Goal: Transaction & Acquisition: Purchase product/service

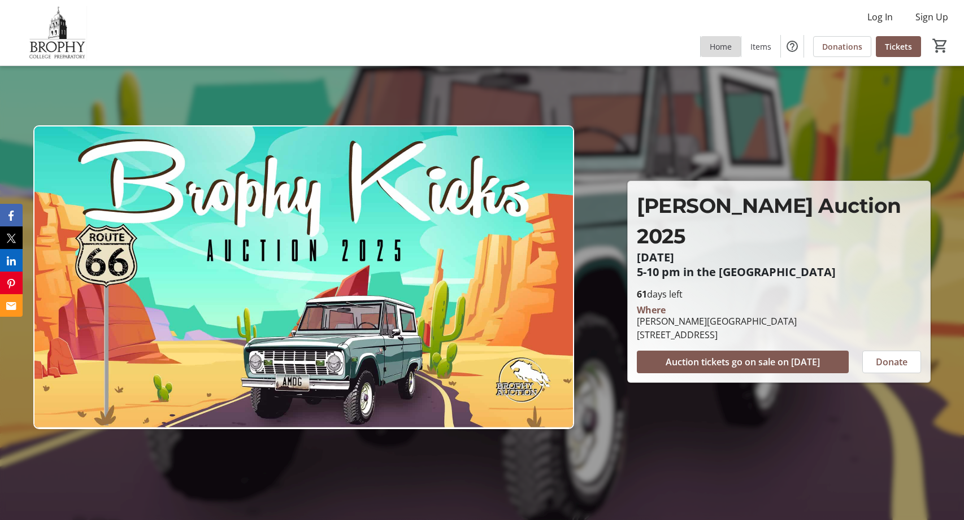
click at [720, 45] on span "Home" at bounding box center [721, 47] width 22 height 12
click at [882, 15] on span "Log In" at bounding box center [879, 17] width 25 height 14
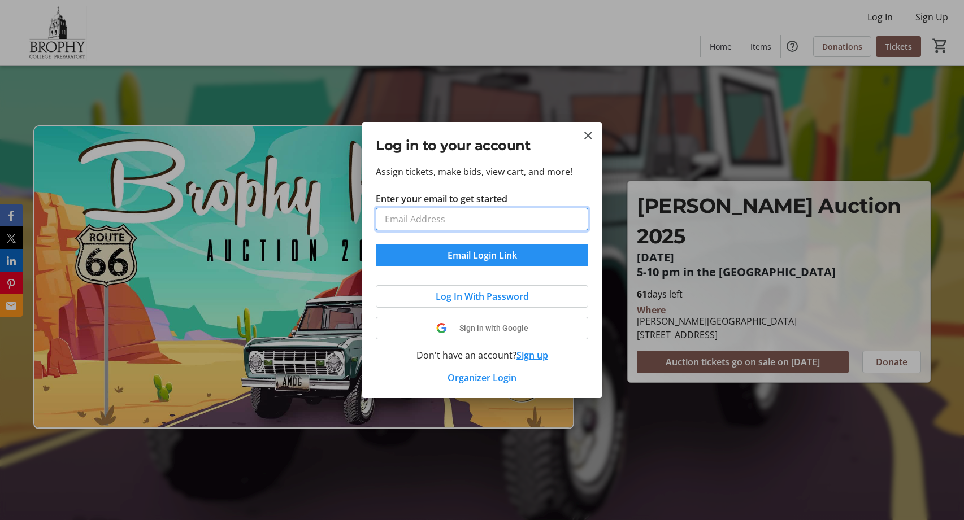
type input "ginger.s.armstrong@outlook.com"
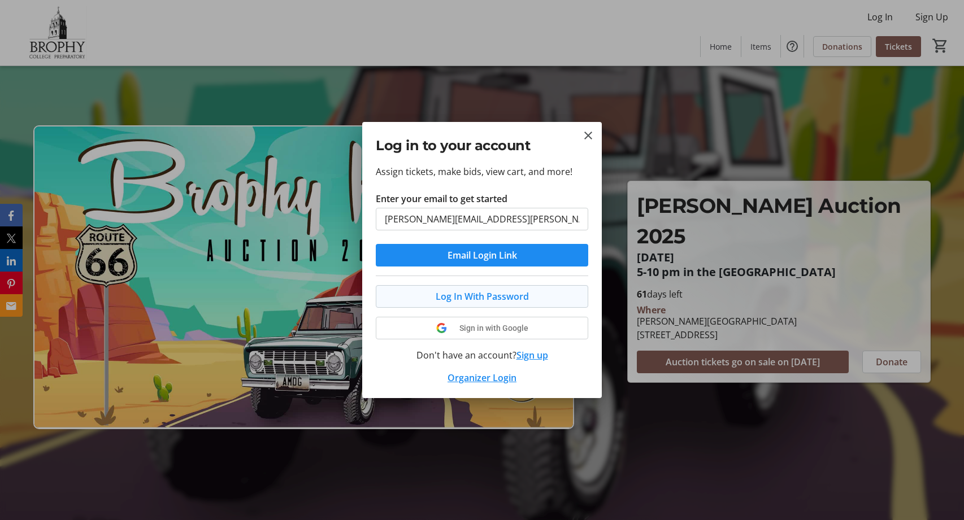
click at [494, 297] on span "Log In With Password" at bounding box center [482, 297] width 93 height 14
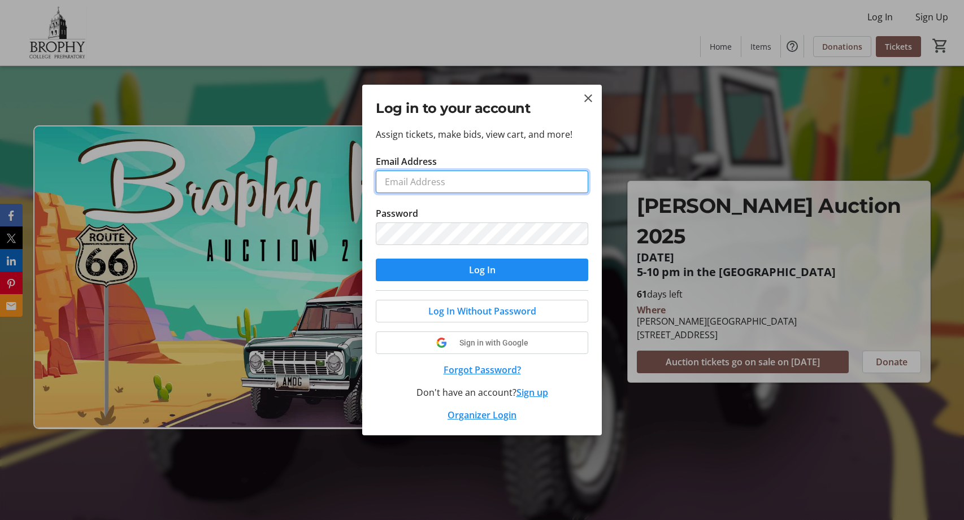
click at [488, 183] on input "Email Address" at bounding box center [482, 182] width 212 height 23
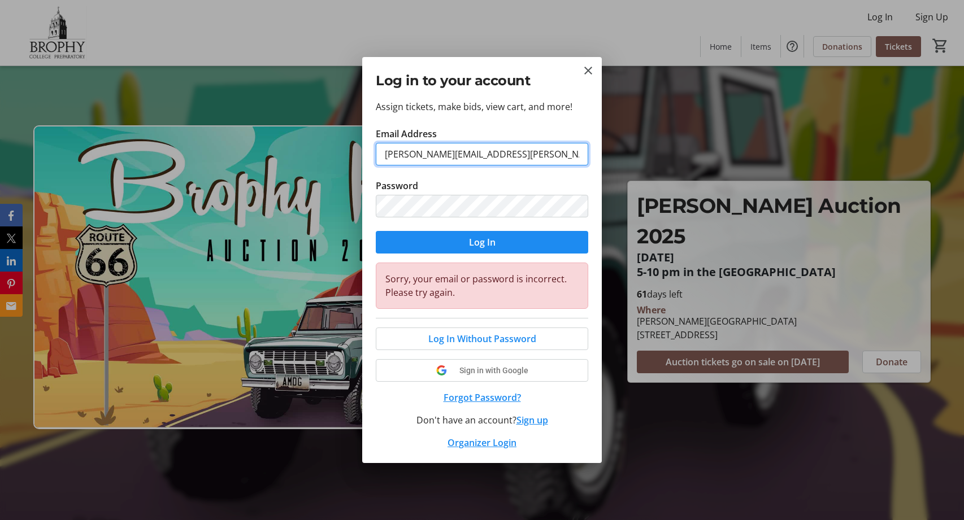
click at [570, 146] on input "ginger.s.armstrong@outlook.com" at bounding box center [482, 154] width 212 height 23
drag, startPoint x: 546, startPoint y: 158, endPoint x: 199, endPoint y: 153, distance: 347.0
click at [199, 153] on div "Log in to your account Assign tickets, make bids, view cart, and more! Email Ad…" at bounding box center [482, 260] width 964 height 520
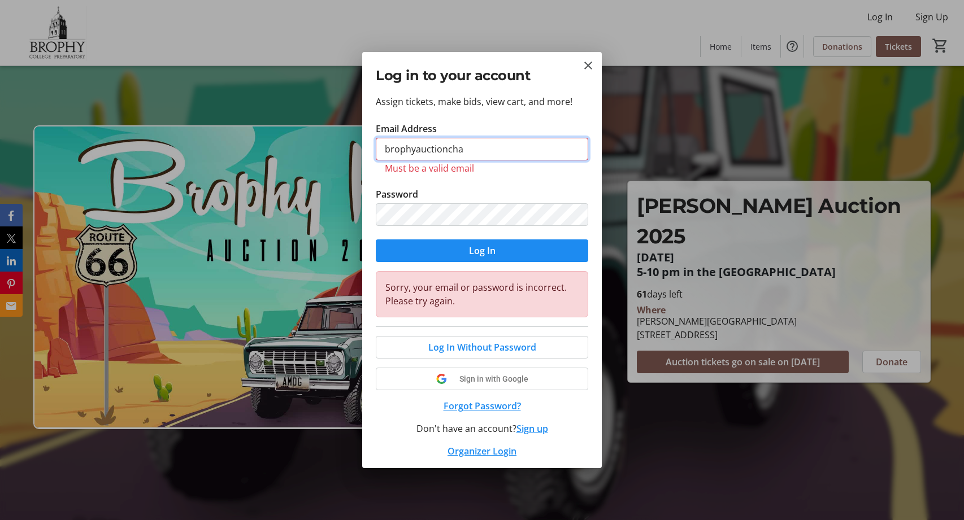
type input "brophyauctionchairs@gmail.com"
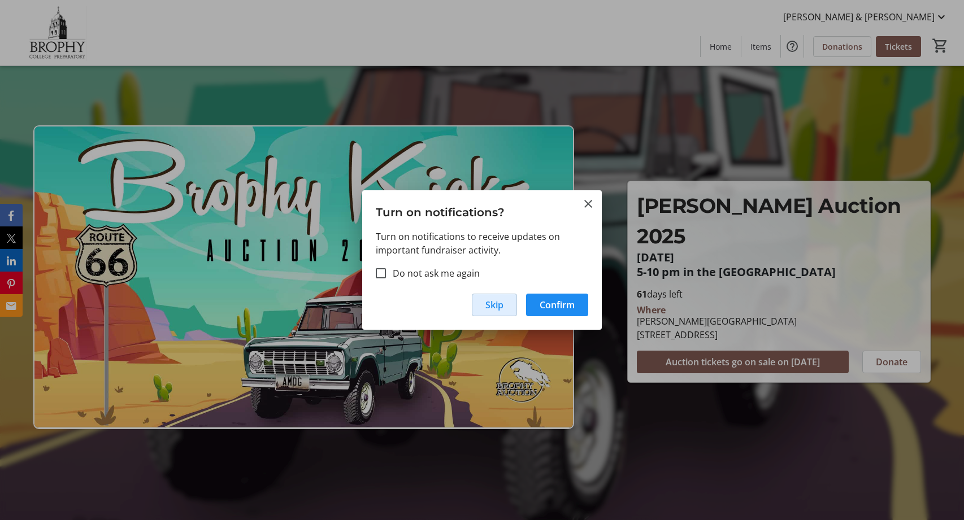
click at [501, 307] on span "Skip" at bounding box center [494, 305] width 18 height 14
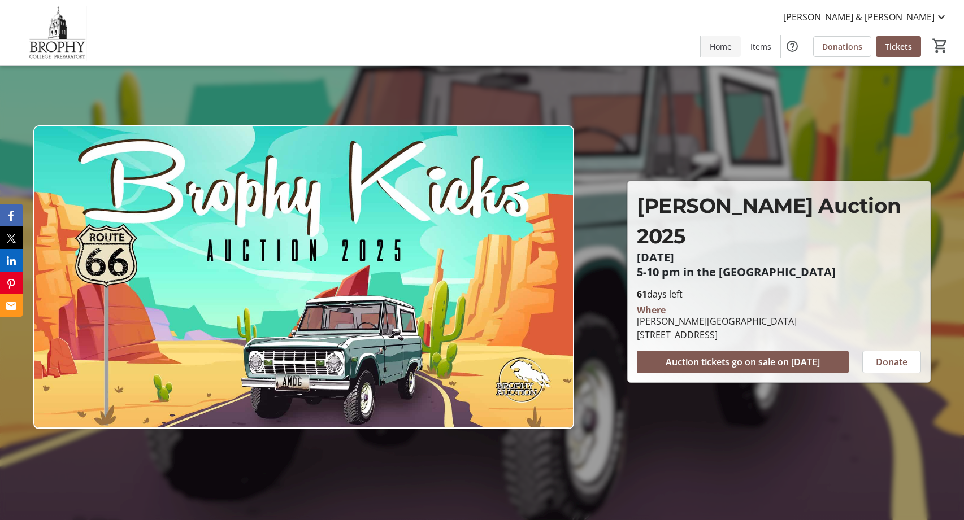
click at [729, 43] on span "Home" at bounding box center [721, 47] width 22 height 12
click at [897, 14] on span "[PERSON_NAME] & [PERSON_NAME]" at bounding box center [858, 17] width 151 height 14
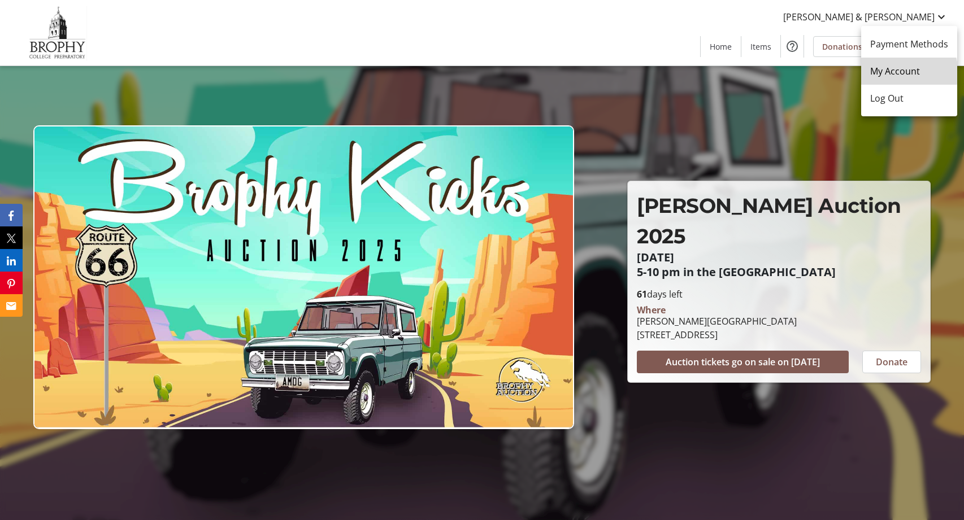
click at [902, 73] on span "My Account" at bounding box center [909, 71] width 78 height 14
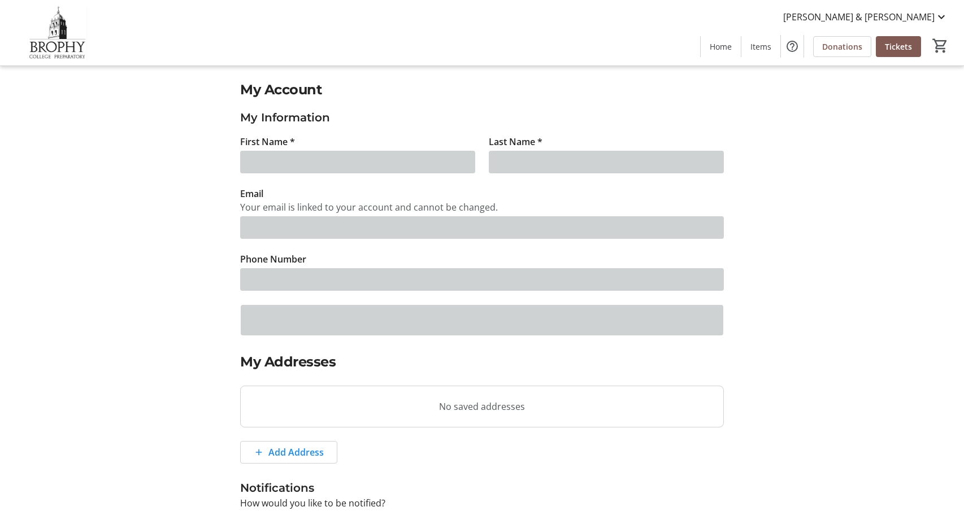
type input "Ginger & Erin"
type input "Armstrong"
type input "brophyauctionchairs@gmail.com"
type input "(480) 280-1288"
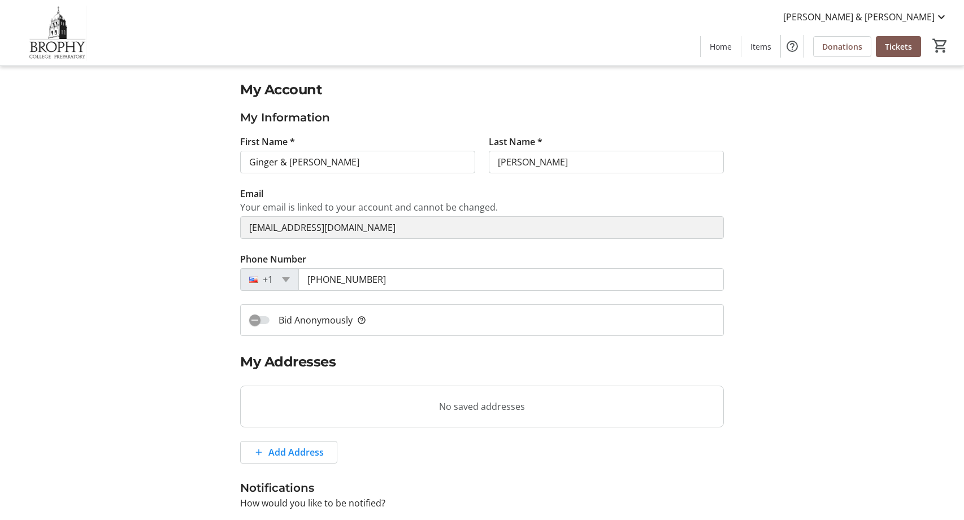
click at [49, 41] on img at bounding box center [57, 33] width 101 height 57
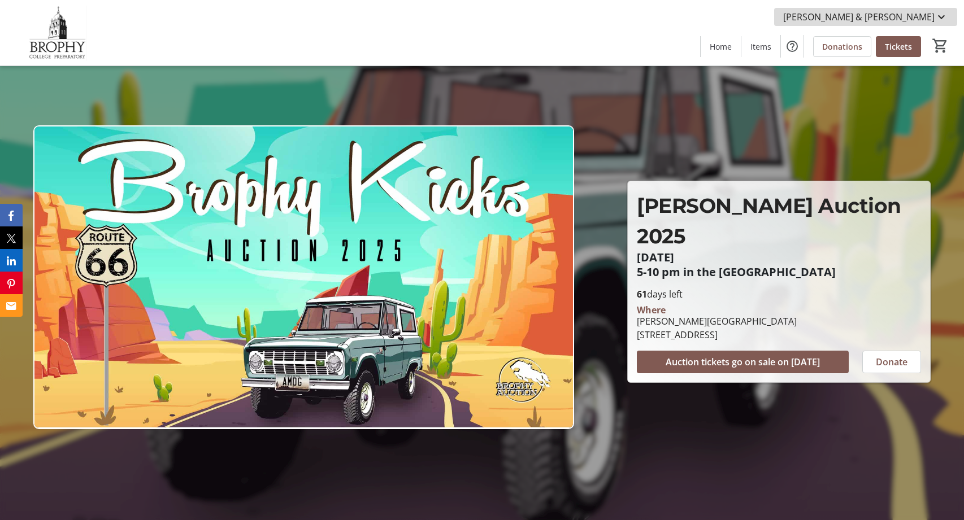
click at [944, 14] on mat-icon at bounding box center [942, 17] width 14 height 14
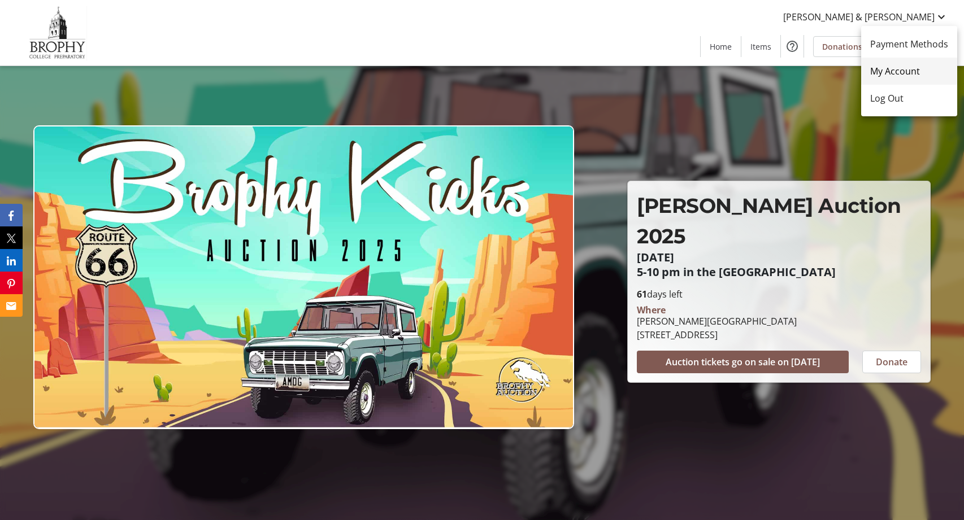
click at [896, 72] on span "My Account" at bounding box center [909, 71] width 78 height 14
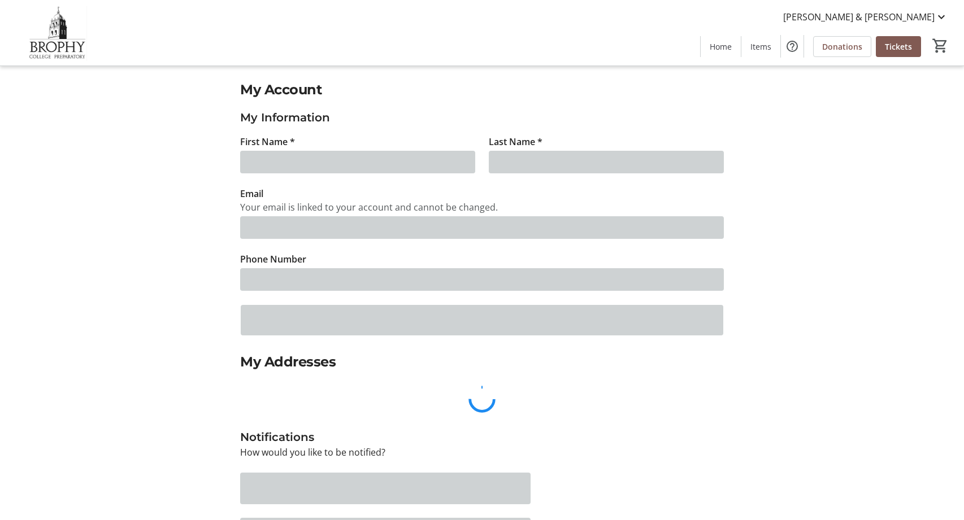
type input "Ginger & Erin"
type input "Armstrong"
type input "brophyauctionchairs@gmail.com"
type input "(480) 280-1288"
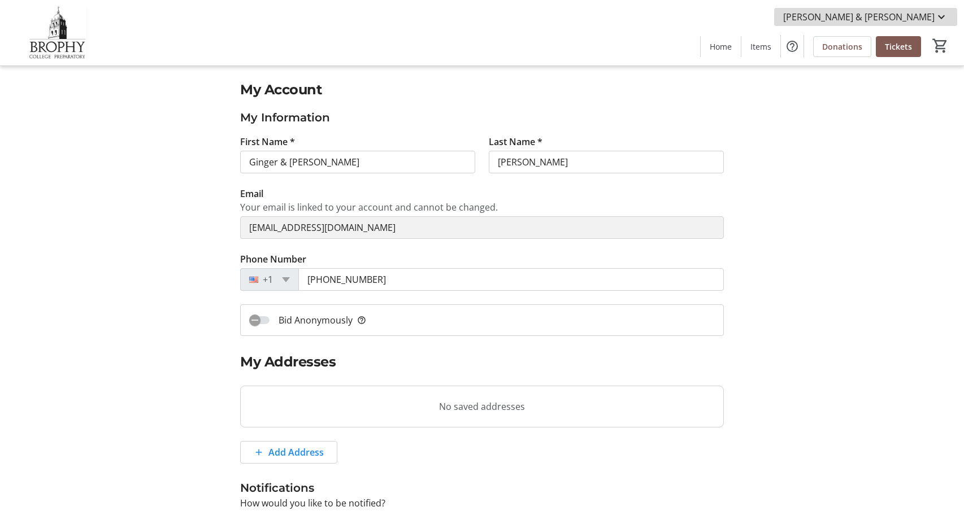
click at [944, 11] on mat-icon at bounding box center [942, 17] width 14 height 14
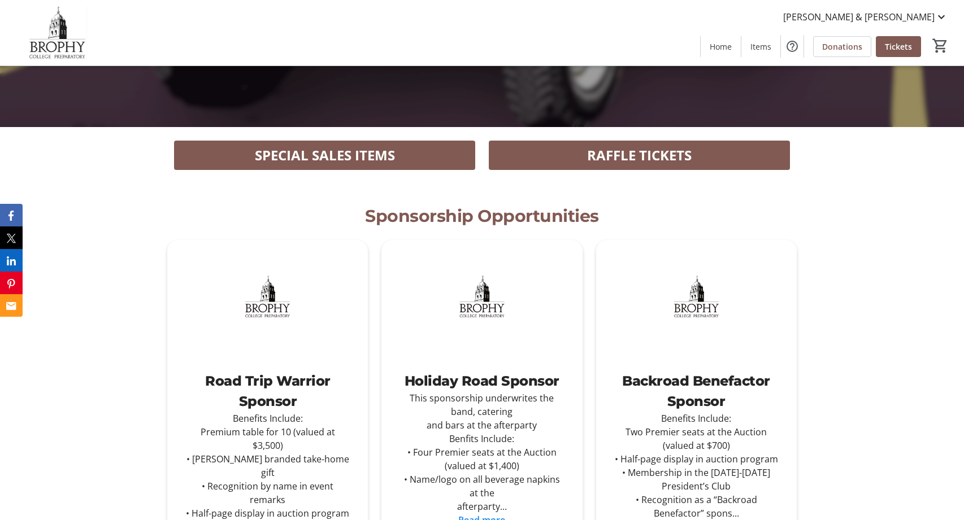
scroll to position [388, 0]
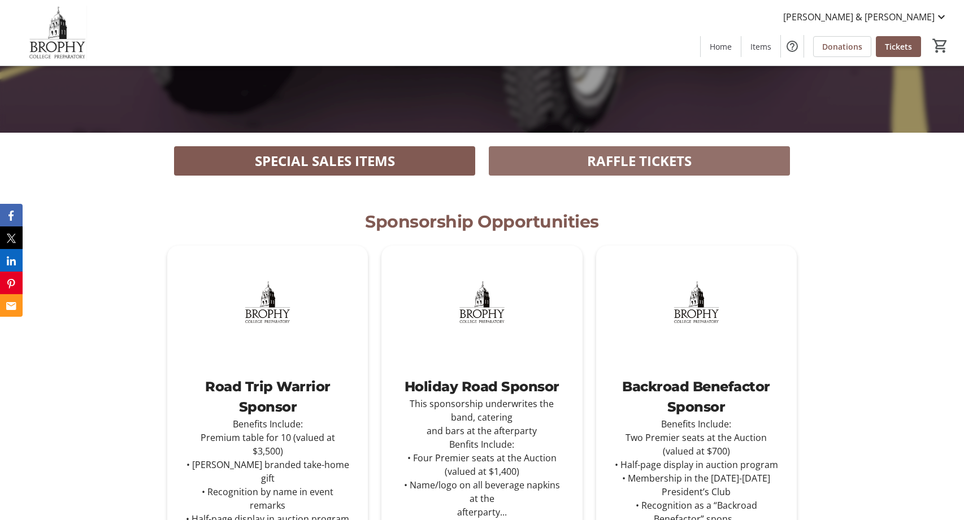
click at [644, 158] on span "RAFFLE TICKETS" at bounding box center [639, 161] width 105 height 20
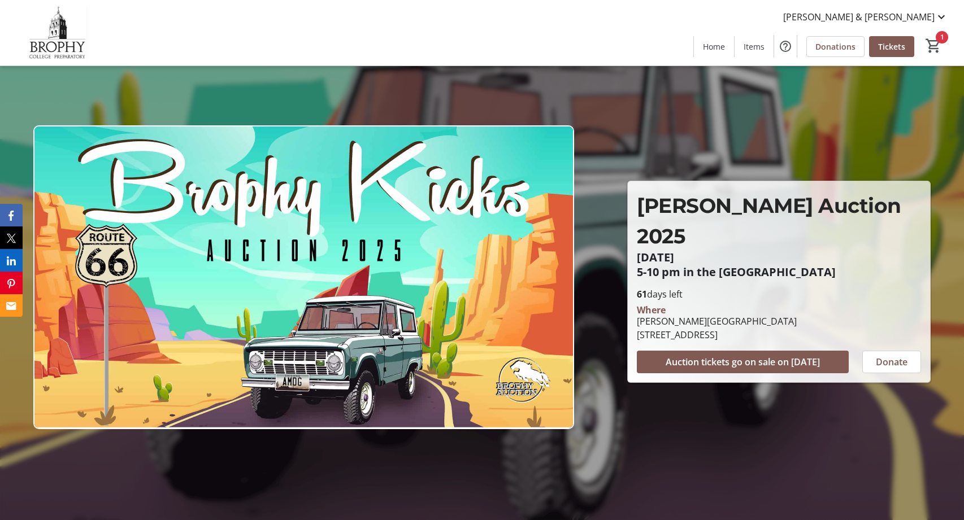
scroll to position [0, 0]
click at [935, 50] on mat-icon "1" at bounding box center [933, 45] width 17 height 17
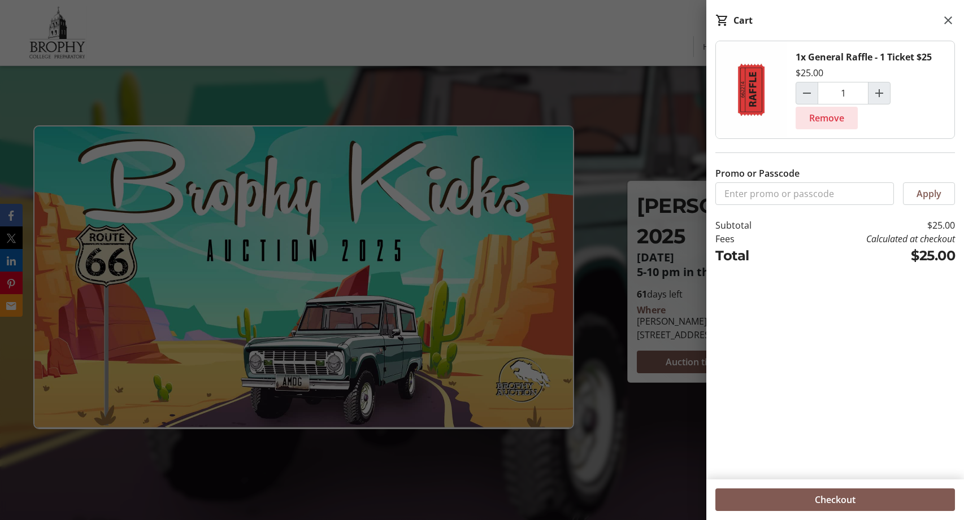
click at [823, 114] on span "Remove" at bounding box center [826, 118] width 35 height 14
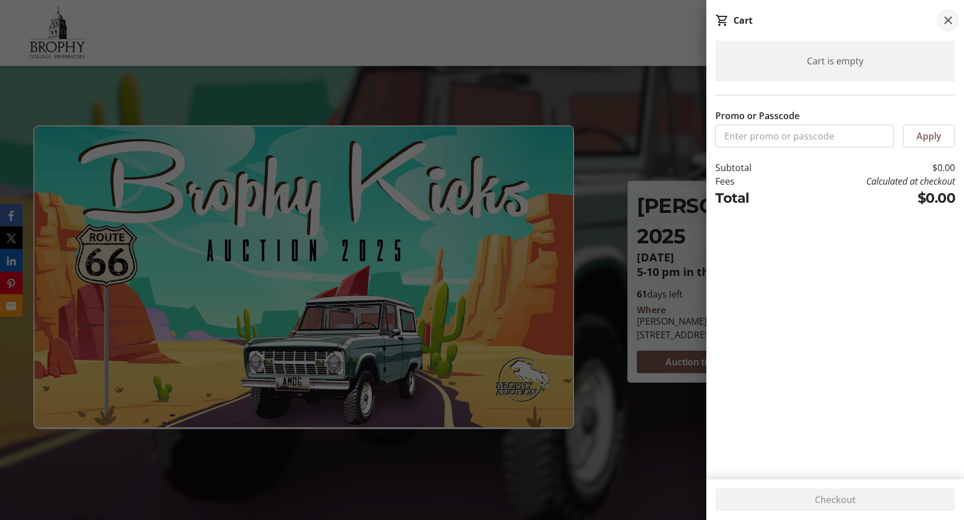
click at [952, 24] on mat-icon at bounding box center [948, 21] width 14 height 14
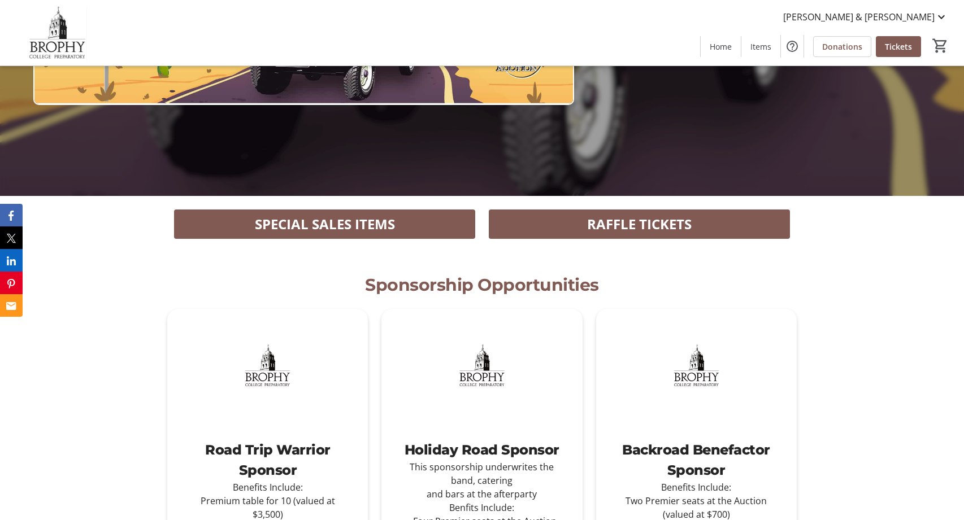
scroll to position [293, 0]
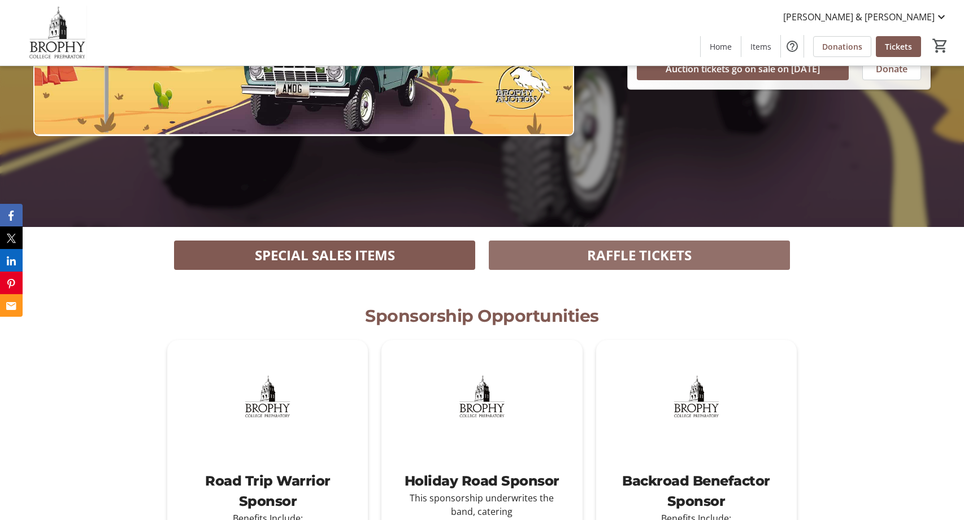
click at [633, 245] on span "RAFFLE TICKETS" at bounding box center [639, 255] width 105 height 20
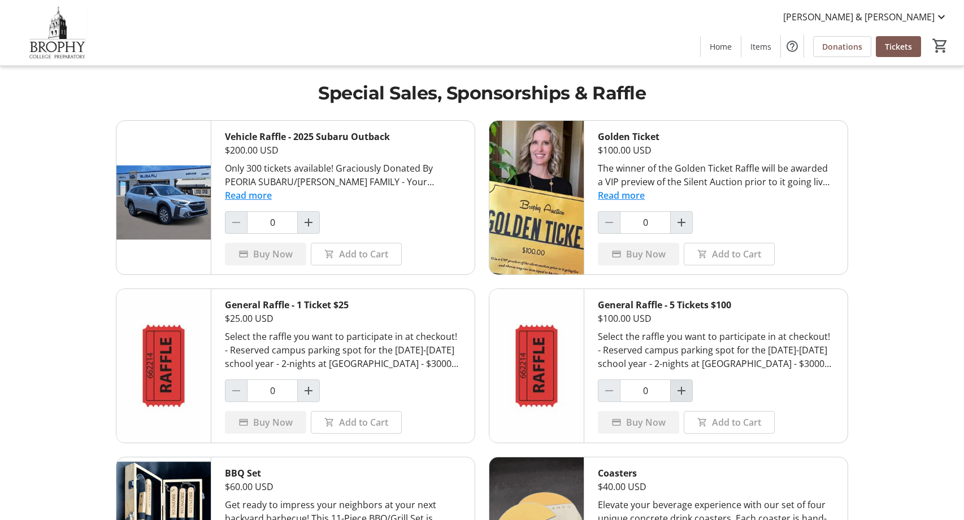
click at [688, 392] on mat-icon "Increment by one" at bounding box center [682, 391] width 14 height 14
type input "1"
click at [315, 392] on mat-icon "Increment by one" at bounding box center [309, 391] width 14 height 14
type input "1"
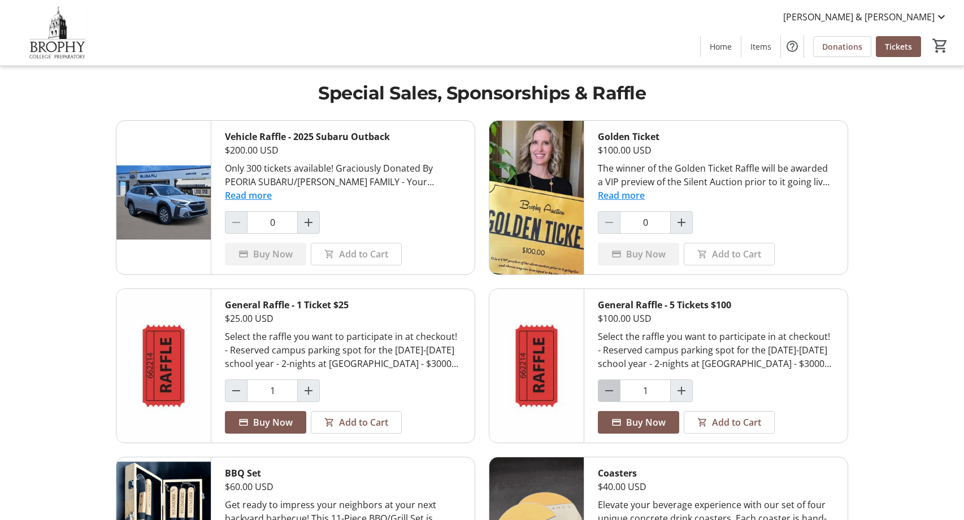
click at [609, 396] on mat-icon "Decrement by one" at bounding box center [609, 391] width 14 height 14
type input "0"
click at [368, 416] on span "Add to Cart" at bounding box center [363, 423] width 49 height 14
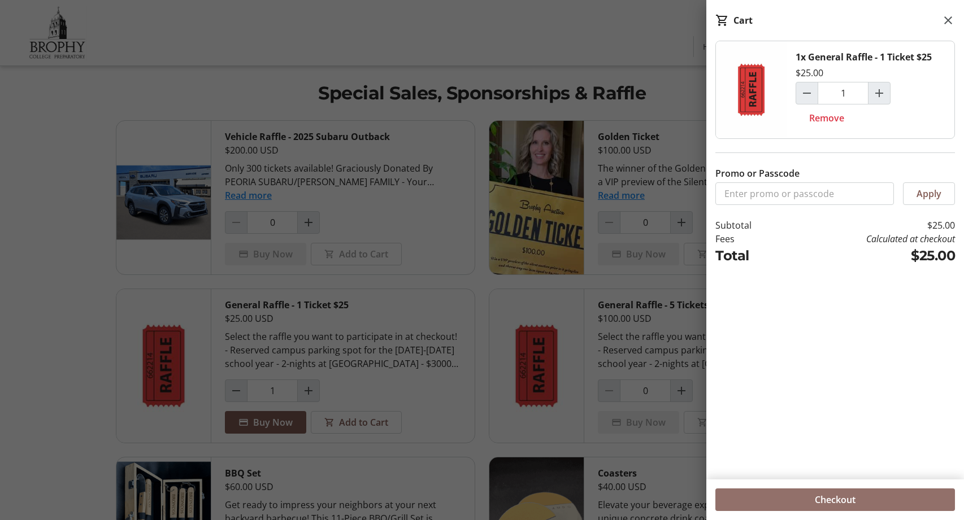
click at [838, 502] on span "Checkout" at bounding box center [835, 500] width 41 height 14
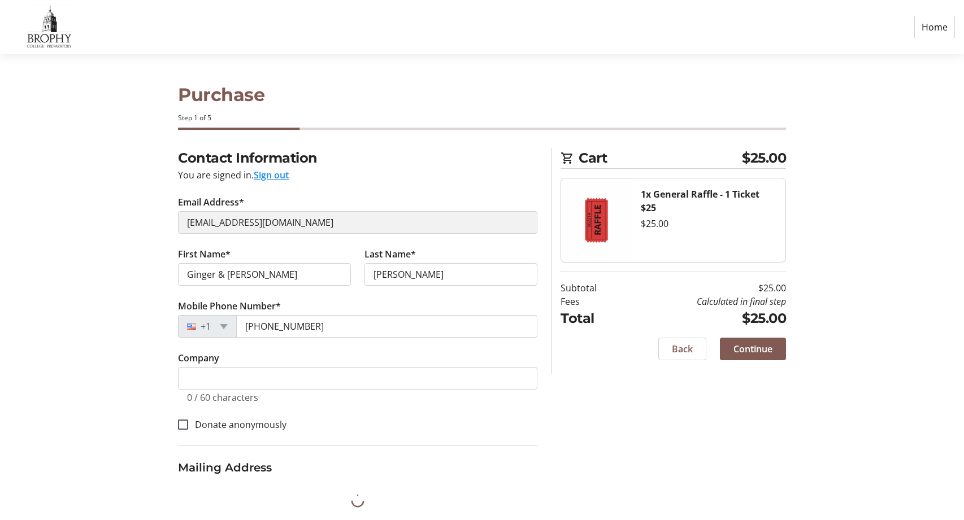
select select "US"
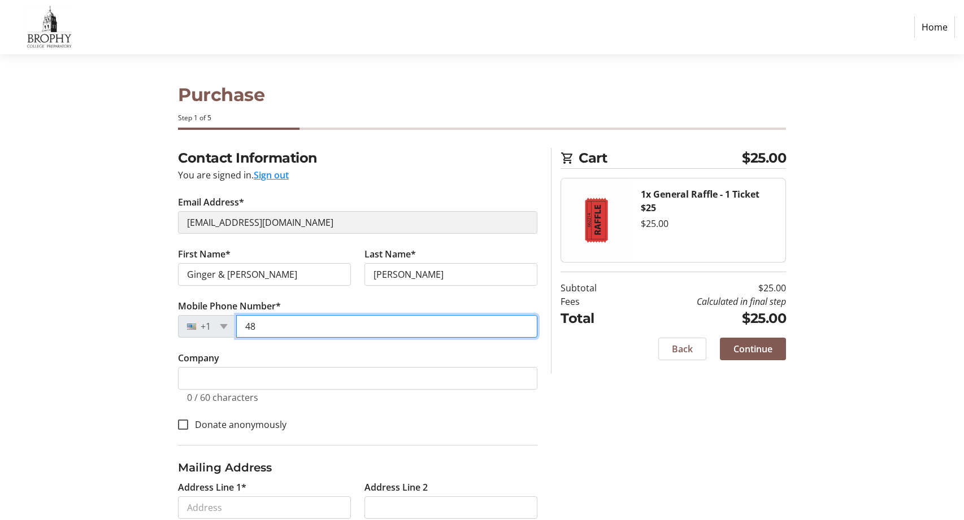
type input "4"
type input "(480) 280-1288"
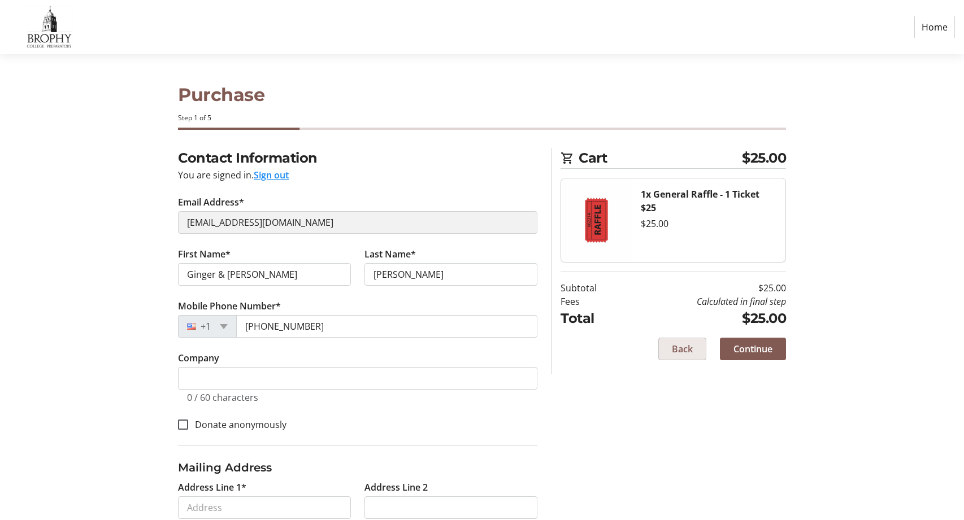
click at [672, 349] on span "Back" at bounding box center [682, 349] width 21 height 14
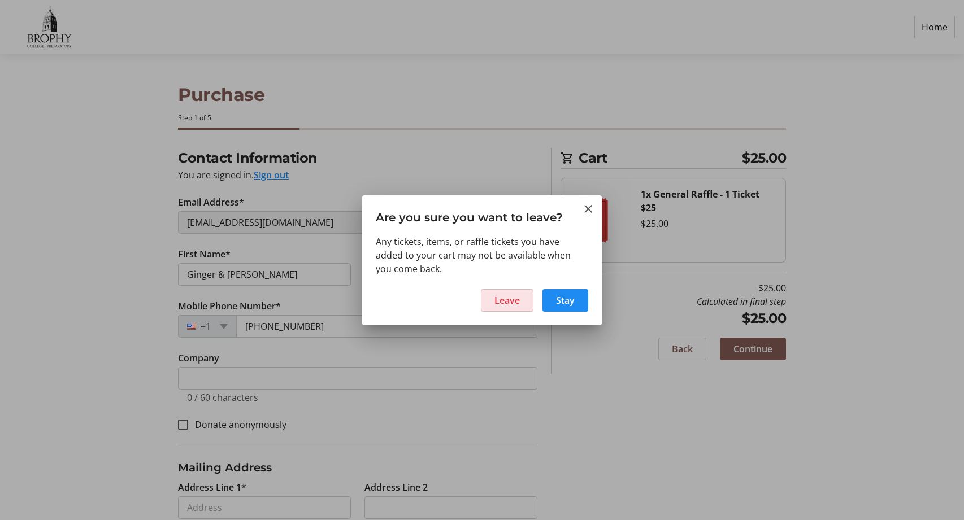
click at [495, 302] on span "Leave" at bounding box center [506, 301] width 25 height 14
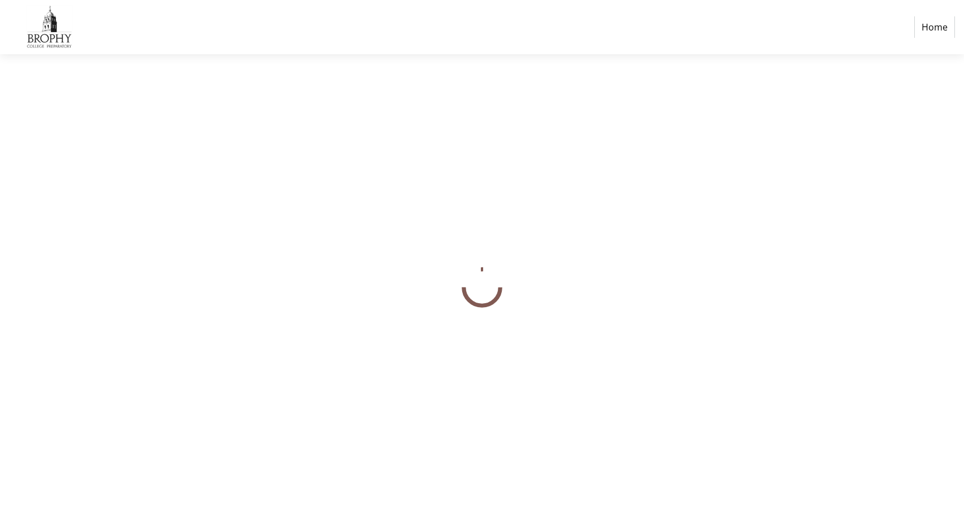
select select "US"
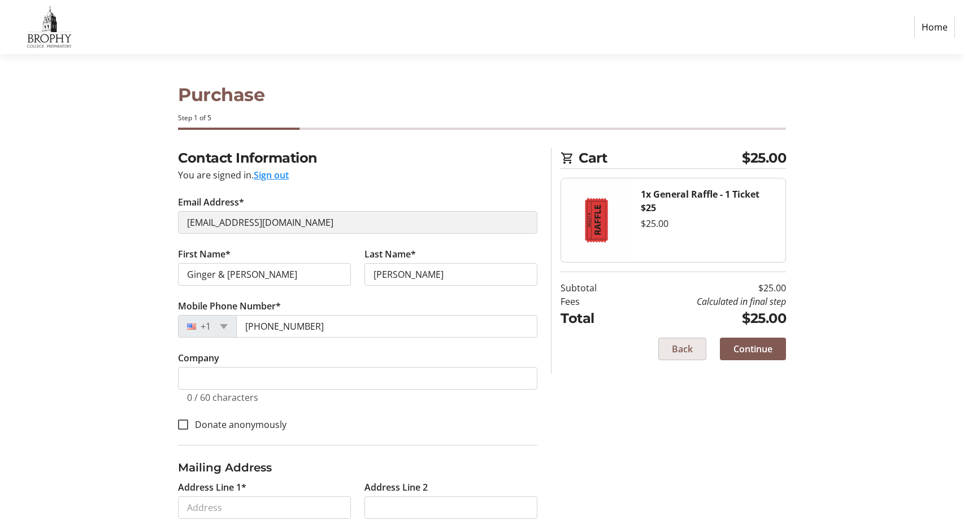
click at [680, 344] on span "Back" at bounding box center [682, 349] width 21 height 14
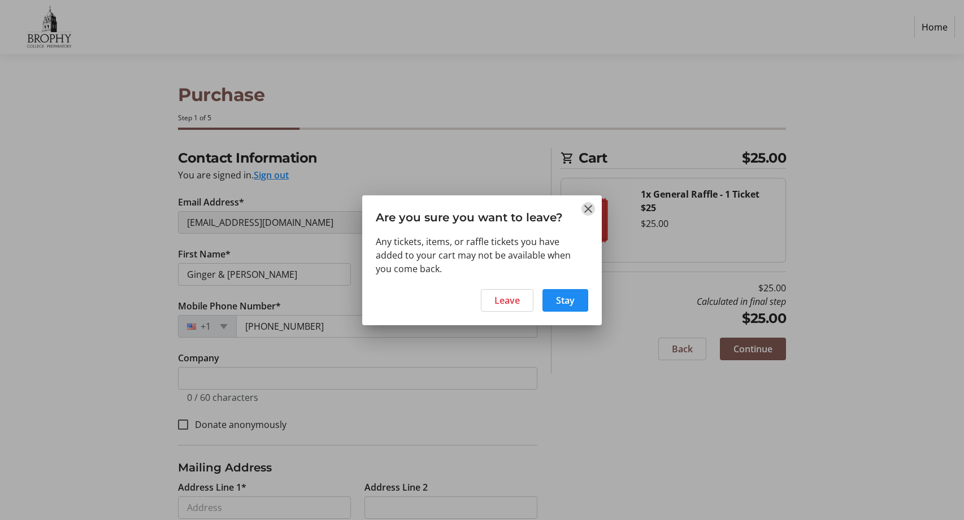
click at [589, 209] on mat-icon "Close" at bounding box center [588, 209] width 14 height 14
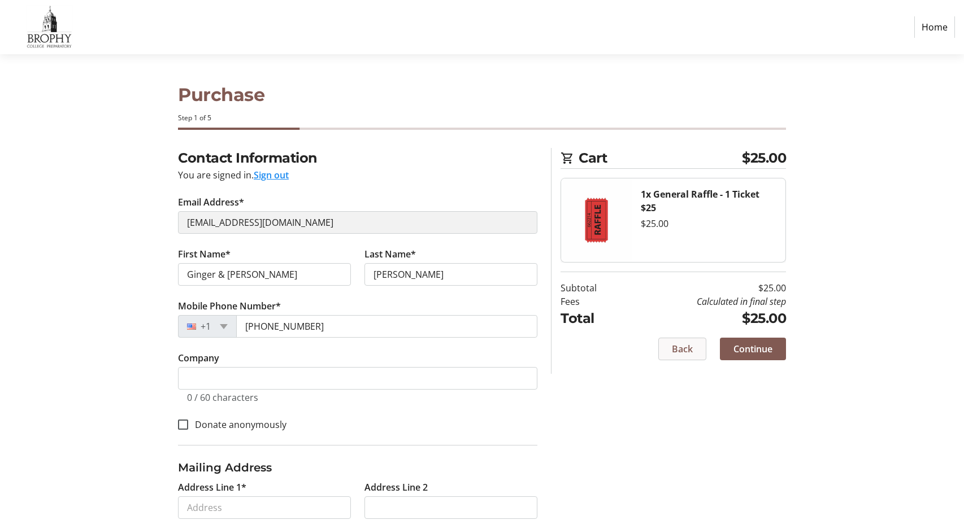
click at [689, 354] on span "Back" at bounding box center [682, 349] width 21 height 14
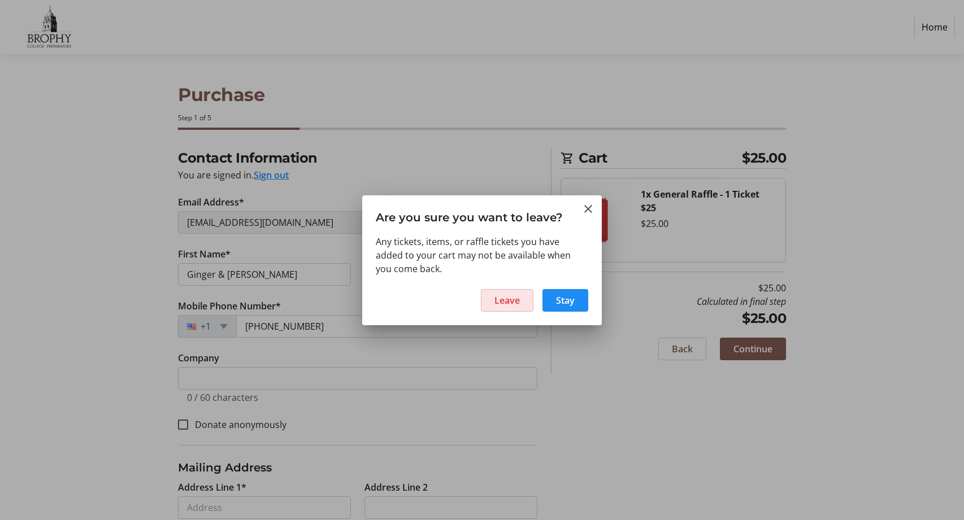
click at [520, 298] on span at bounding box center [506, 300] width 51 height 27
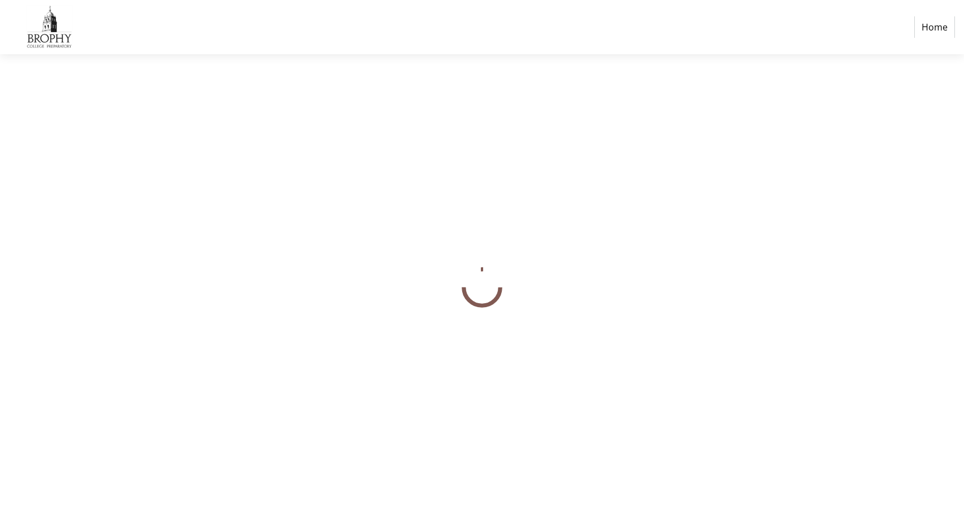
select select "US"
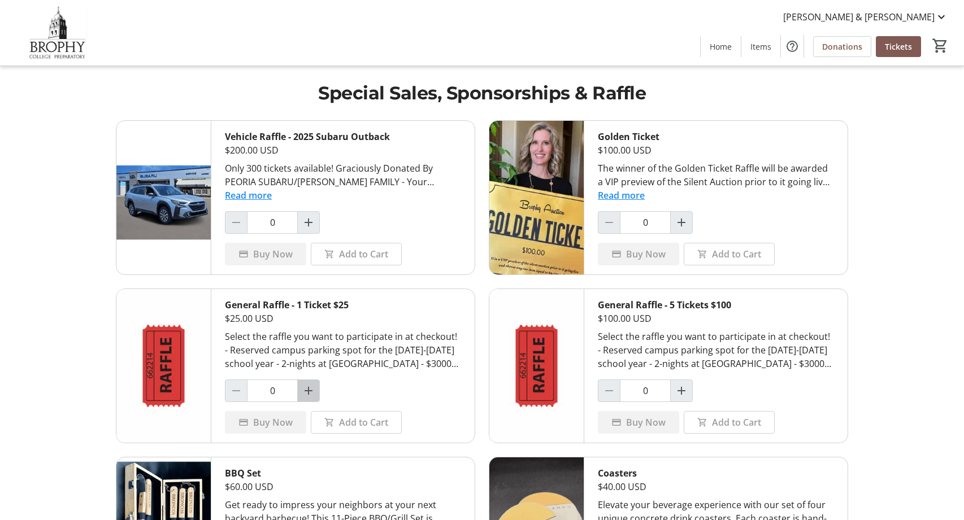
click at [311, 394] on mat-icon "Increment by one" at bounding box center [309, 391] width 14 height 14
type input "1"
click at [721, 43] on span "Home" at bounding box center [721, 47] width 22 height 12
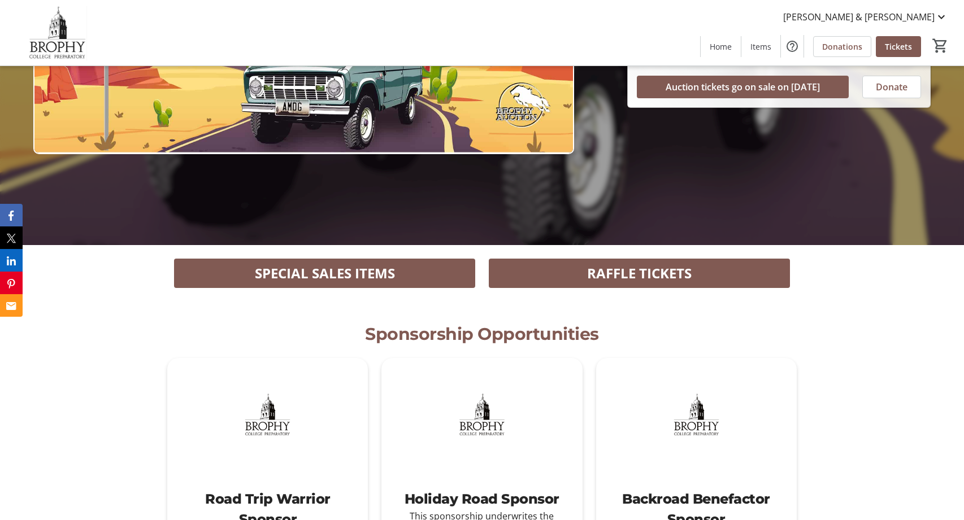
scroll to position [282, 0]
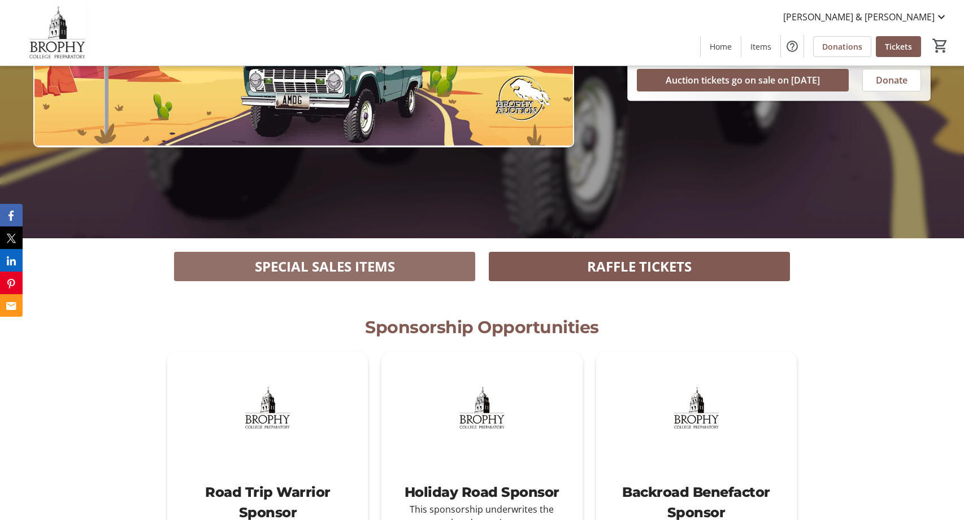
click at [398, 263] on span at bounding box center [324, 266] width 301 height 27
